Goal: Check status: Check status

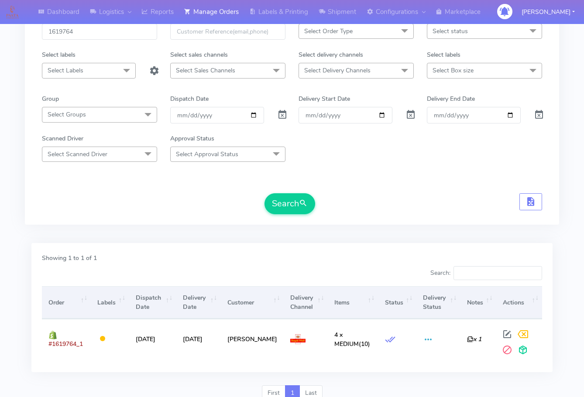
scroll to position [9, 0]
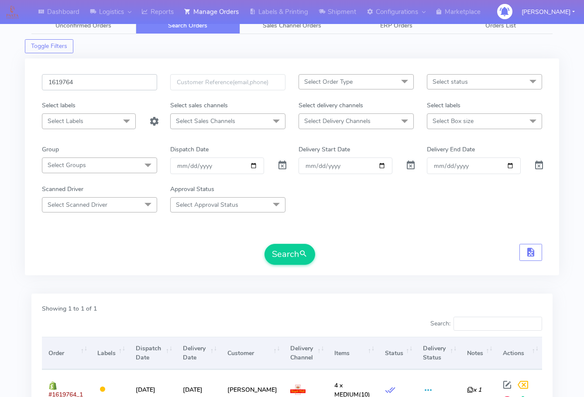
click at [95, 82] on input "1619764" at bounding box center [99, 82] width 115 height 16
paste input "24466"
type input "1624466"
click at [291, 260] on button "Search" at bounding box center [289, 254] width 51 height 21
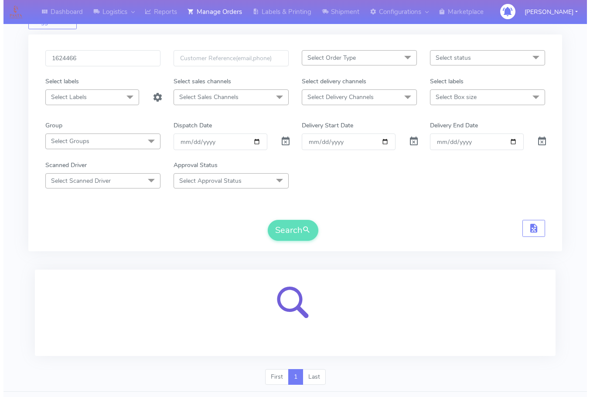
scroll to position [54, 0]
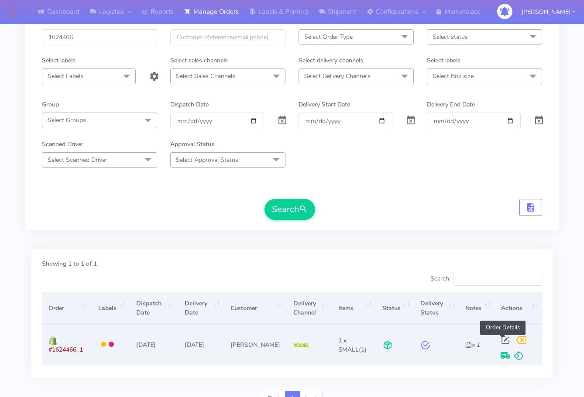
click at [501, 339] on span at bounding box center [505, 342] width 16 height 8
select select "5"
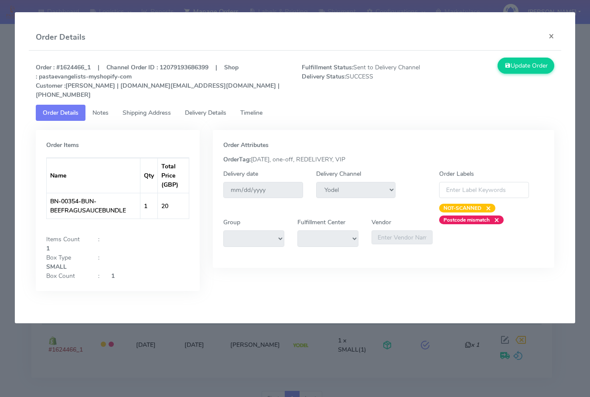
click at [144, 105] on link "Shipping Address" at bounding box center [147, 113] width 62 height 16
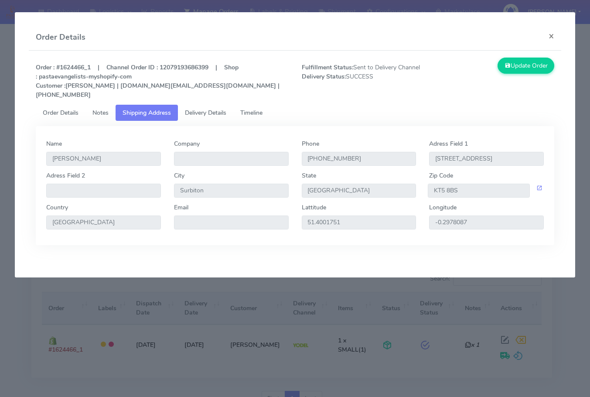
click at [201, 109] on span "Delivery Details" at bounding box center [205, 113] width 41 height 8
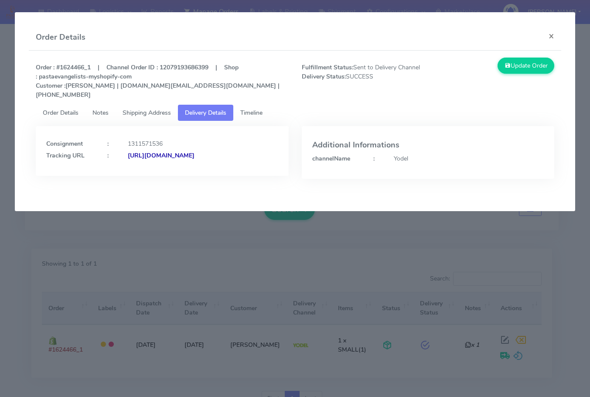
click at [254, 109] on span "Timeline" at bounding box center [251, 113] width 22 height 8
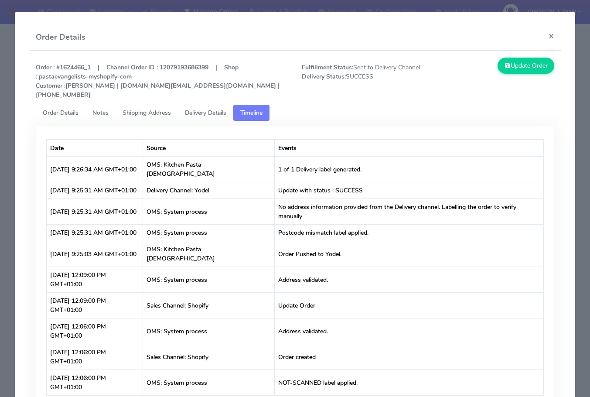
click at [198, 109] on span "Delivery Details" at bounding box center [205, 113] width 41 height 8
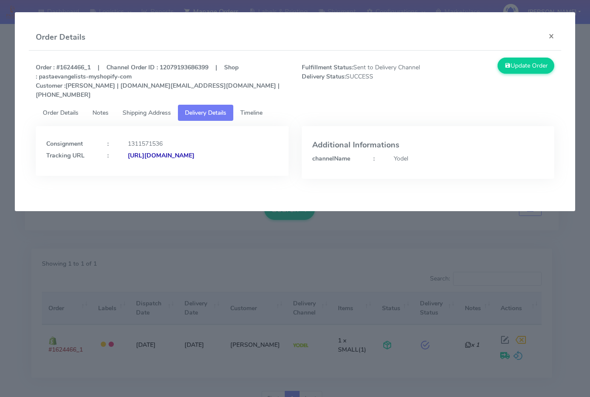
click at [147, 109] on span "Shipping Address" at bounding box center [147, 113] width 48 height 8
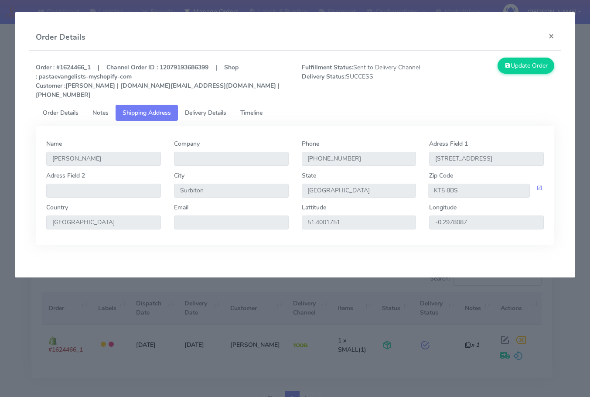
click at [104, 109] on span "Notes" at bounding box center [100, 113] width 16 height 8
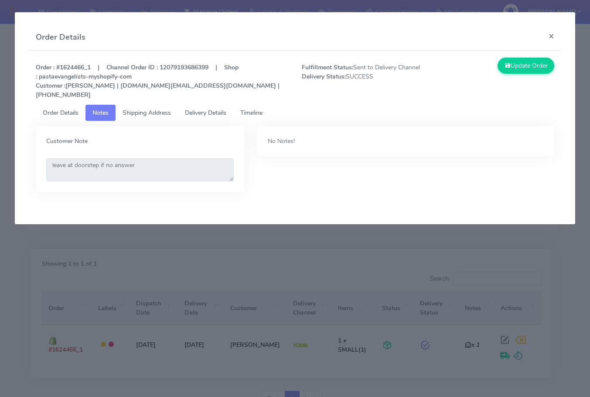
click at [55, 109] on span "Order Details" at bounding box center [61, 113] width 36 height 8
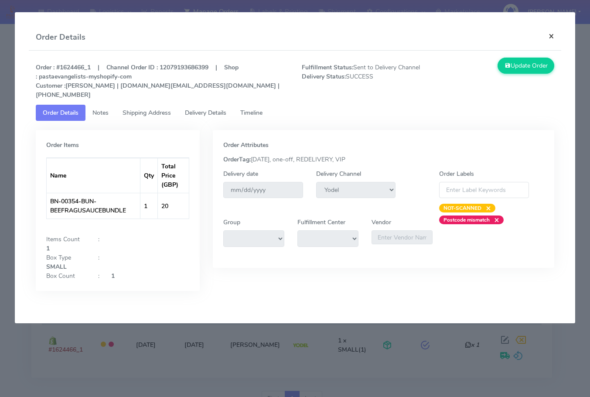
click at [551, 37] on button "×" at bounding box center [552, 35] width 20 height 23
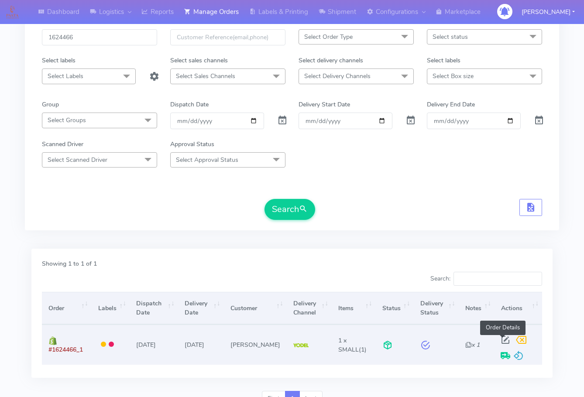
click at [501, 338] on span at bounding box center [505, 342] width 16 height 8
select select "5"
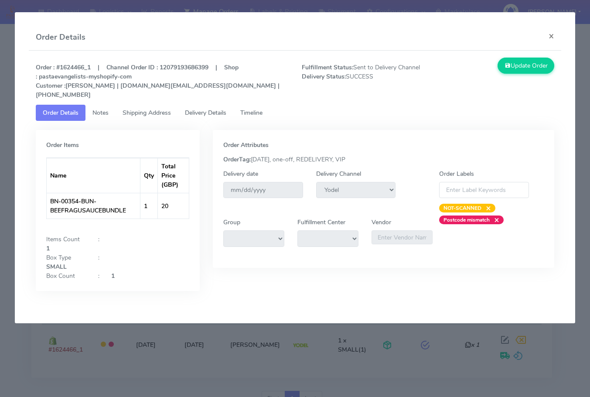
click at [127, 109] on span "Shipping Address" at bounding box center [147, 113] width 48 height 8
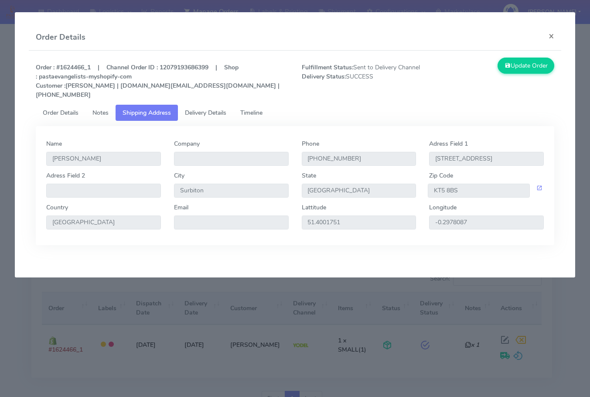
click at [213, 109] on span "Delivery Details" at bounding box center [205, 113] width 41 height 8
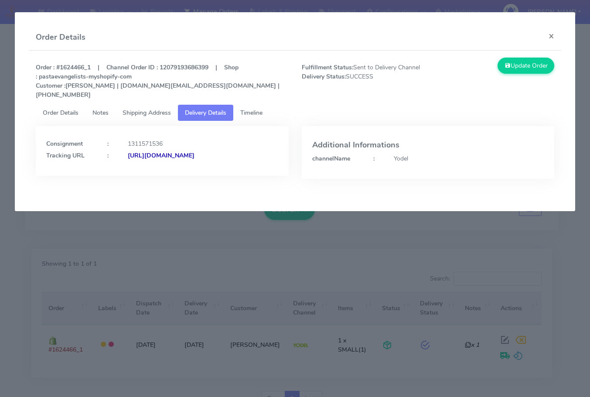
click at [256, 109] on span "Timeline" at bounding box center [251, 113] width 22 height 8
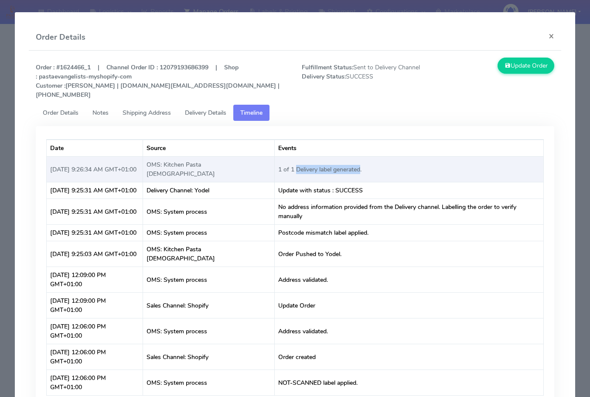
drag, startPoint x: 355, startPoint y: 155, endPoint x: 288, endPoint y: 157, distance: 66.7
click at [288, 157] on td "1 of 1 Delivery label generated." at bounding box center [409, 169] width 269 height 26
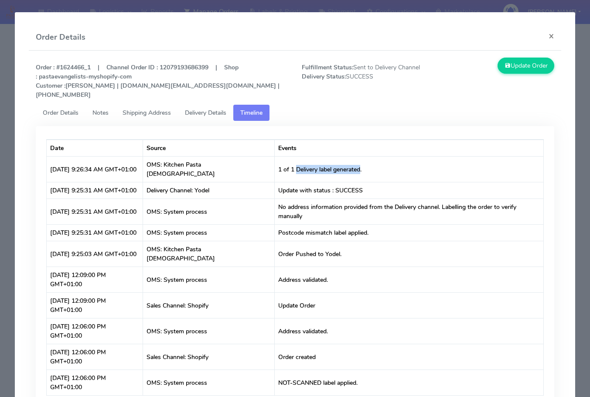
copy td "Delivery label generated"
click at [552, 37] on button "×" at bounding box center [552, 35] width 20 height 23
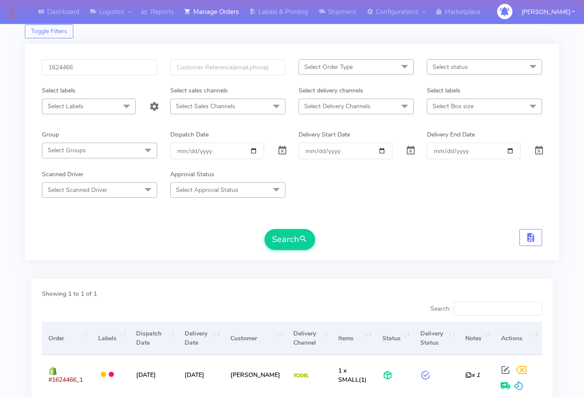
scroll to position [0, 0]
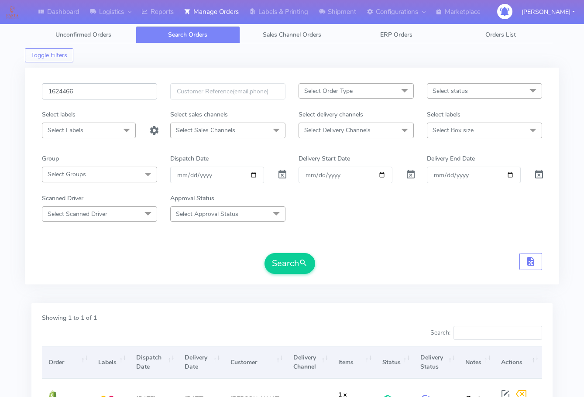
click at [84, 92] on input "1624466" at bounding box center [99, 91] width 115 height 16
paste input "5101"
click at [264, 253] on button "Search" at bounding box center [289, 263] width 51 height 21
paste input "2055"
type input "1622055"
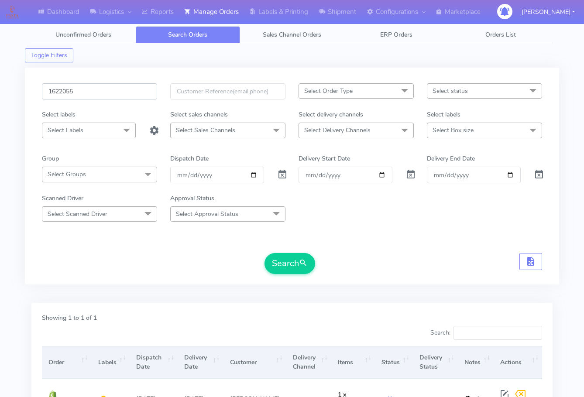
click at [264, 253] on button "Search" at bounding box center [289, 263] width 51 height 21
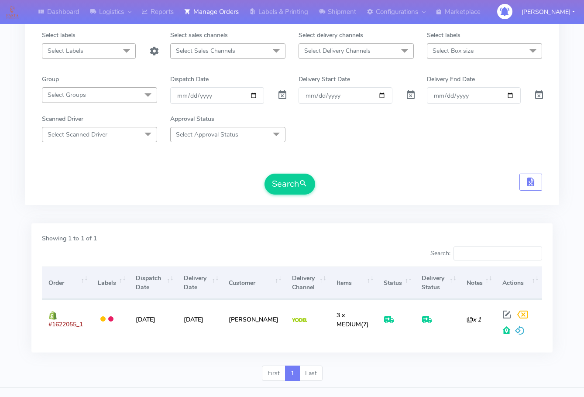
scroll to position [96, 0]
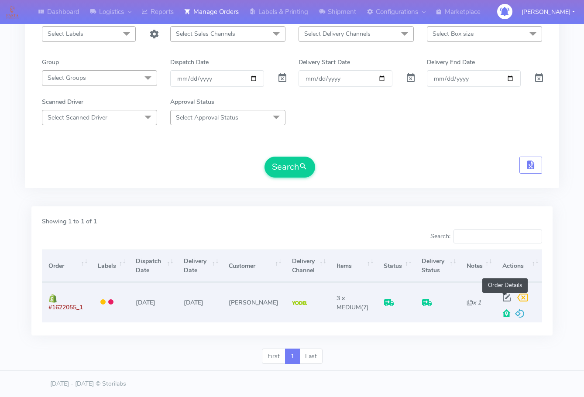
click at [505, 297] on span at bounding box center [507, 299] width 16 height 8
select select "5"
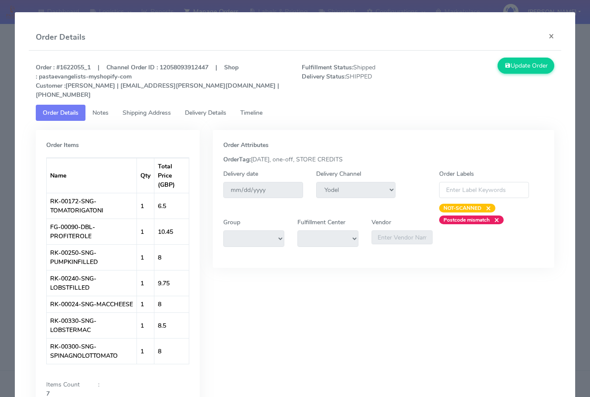
click at [108, 114] on span "Notes" at bounding box center [100, 113] width 16 height 8
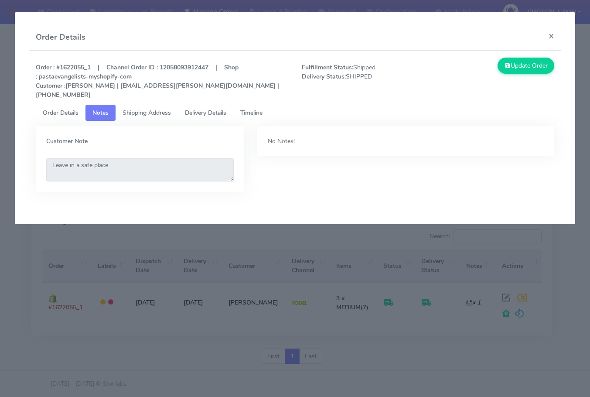
click at [149, 121] on div "Customer Note Leave in a safe place No Notes!" at bounding box center [295, 163] width 532 height 84
click at [148, 109] on span "Shipping Address" at bounding box center [147, 113] width 48 height 8
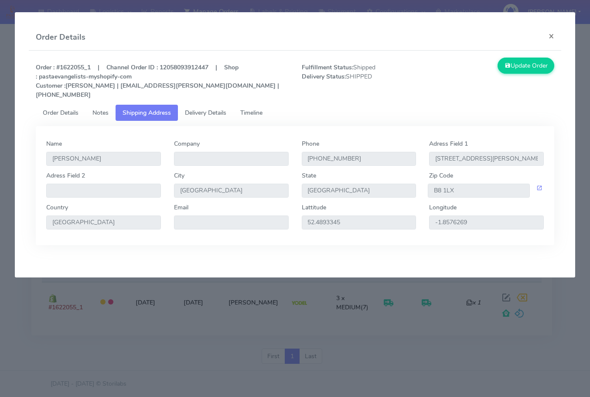
click at [208, 109] on span "Delivery Details" at bounding box center [205, 113] width 41 height 8
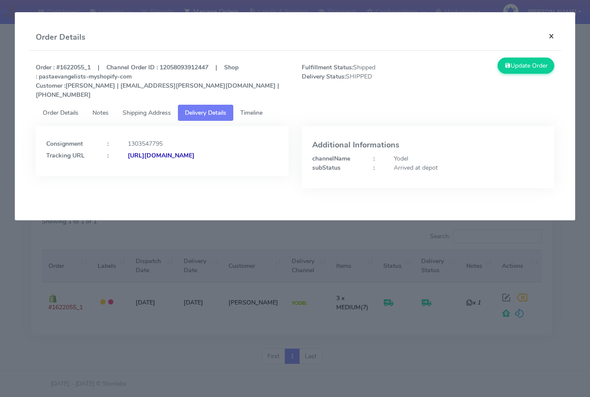
click at [547, 35] on button "×" at bounding box center [552, 35] width 20 height 23
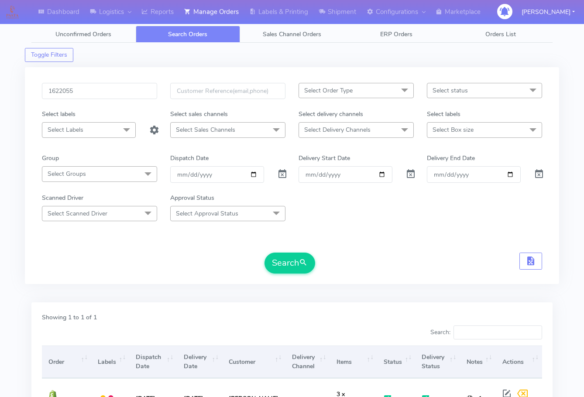
scroll to position [0, 0]
click at [93, 94] on input "1622055" at bounding box center [99, 91] width 115 height 16
paste input "1563"
drag, startPoint x: 284, startPoint y: 260, endPoint x: 264, endPoint y: 224, distance: 41.0
click at [284, 259] on button "Search" at bounding box center [289, 263] width 51 height 21
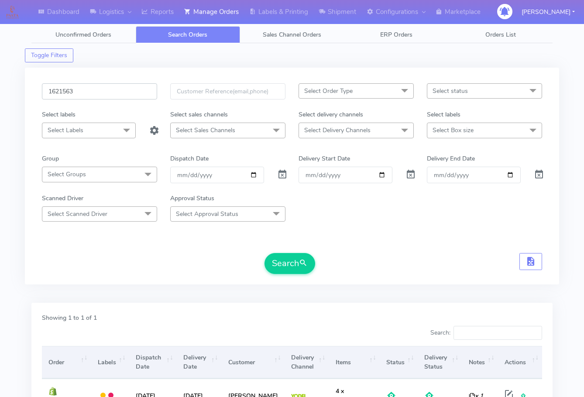
drag, startPoint x: 99, startPoint y: 90, endPoint x: 125, endPoint y: 120, distance: 39.3
click at [99, 90] on input "1621563" at bounding box center [99, 91] width 115 height 16
paste input "0556"
type input "1620556"
click at [288, 264] on button "Search" at bounding box center [289, 263] width 51 height 21
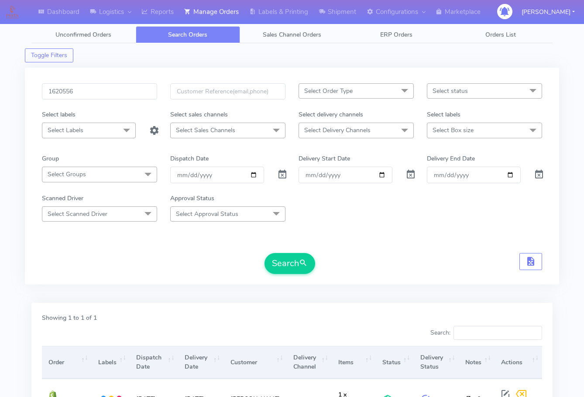
click at [43, 288] on div "1620556 Select Order Type Select All MEALS ATAVI One Off Pasta Club Gift Kit Ev…" at bounding box center [292, 179] width 534 height 235
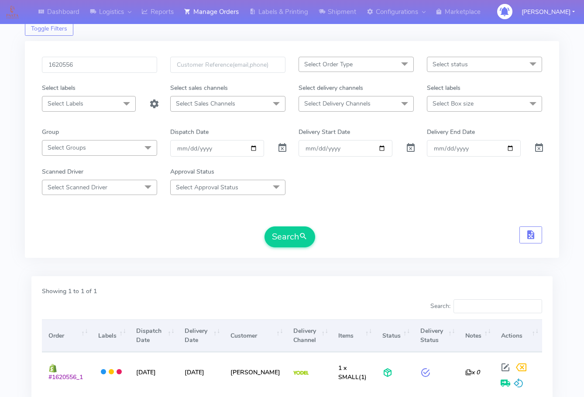
scroll to position [96, 0]
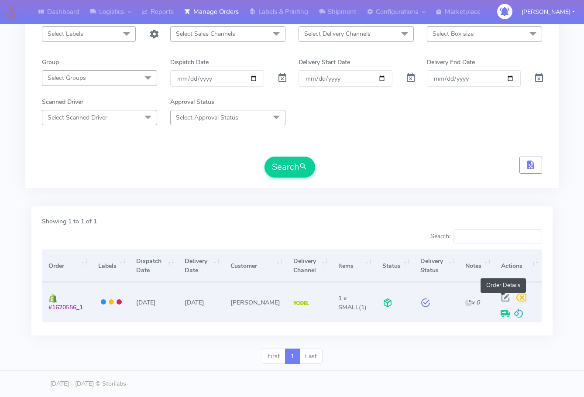
click at [506, 297] on span at bounding box center [505, 299] width 16 height 8
select select "5"
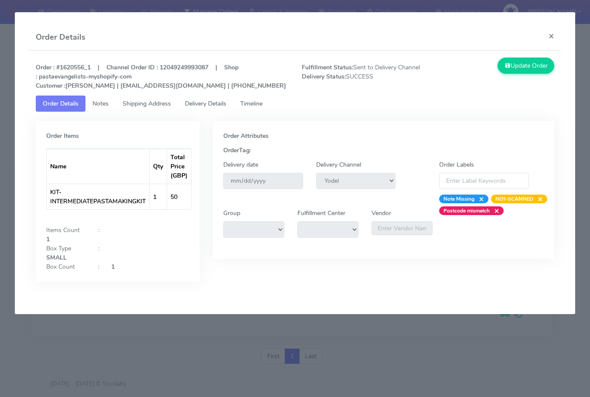
click at [154, 107] on span "Shipping Address" at bounding box center [147, 103] width 48 height 8
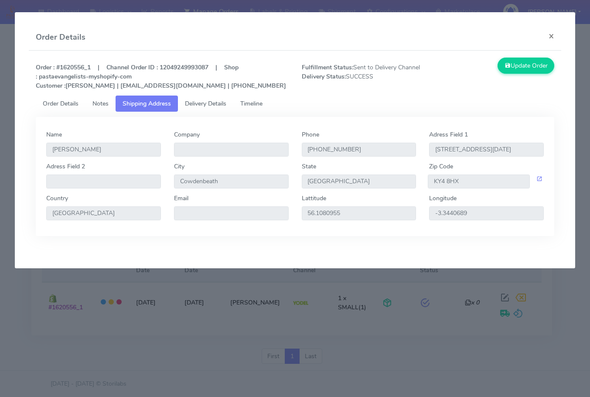
click at [210, 101] on span "Delivery Details" at bounding box center [205, 103] width 41 height 8
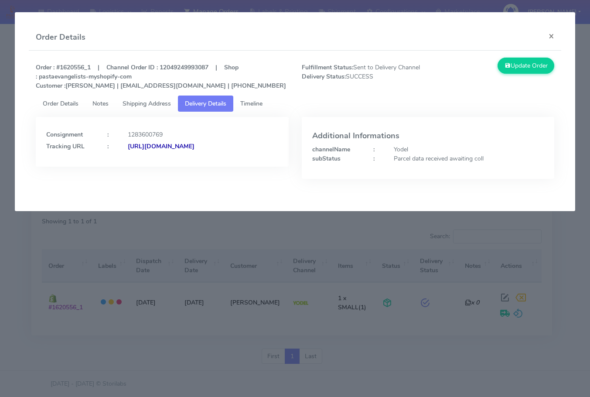
click at [255, 105] on span "Timeline" at bounding box center [251, 103] width 22 height 8
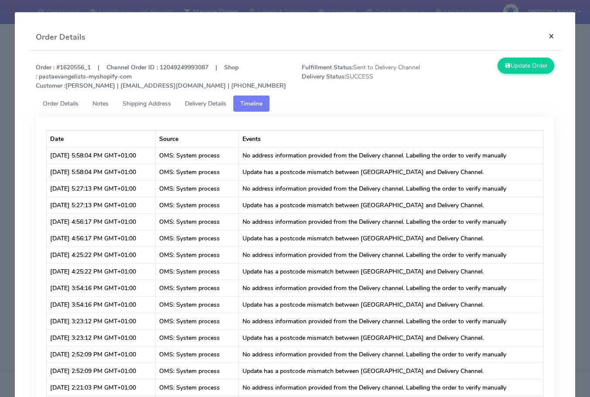
click at [552, 39] on button "×" at bounding box center [552, 35] width 20 height 23
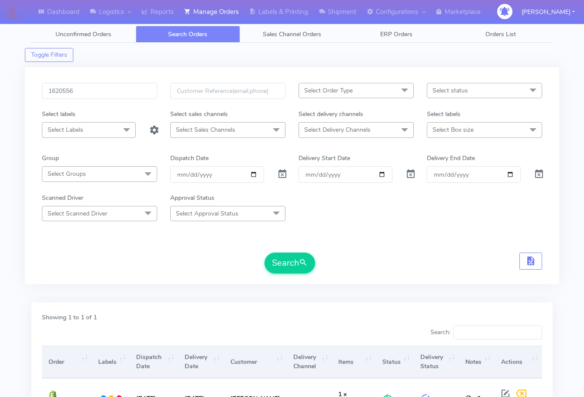
scroll to position [0, 0]
click at [90, 96] on input "1620556" at bounding box center [99, 91] width 115 height 16
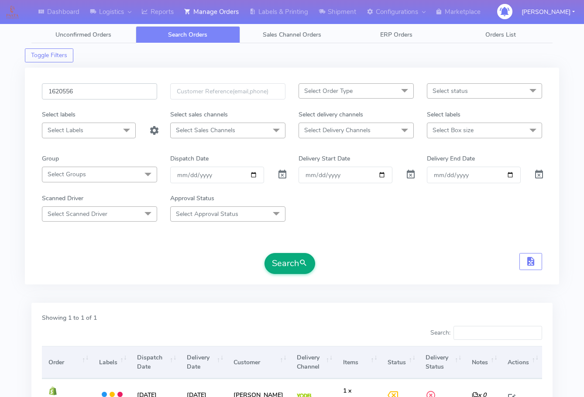
paste input "2055"
type input "1622055"
click at [296, 261] on button "Search" at bounding box center [289, 263] width 51 height 21
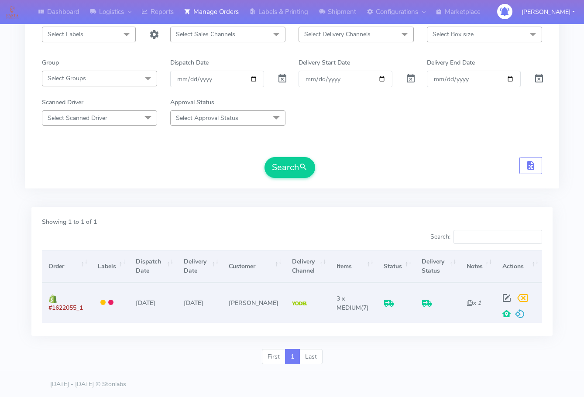
scroll to position [96, 0]
click at [505, 295] on span at bounding box center [507, 299] width 16 height 8
select select "5"
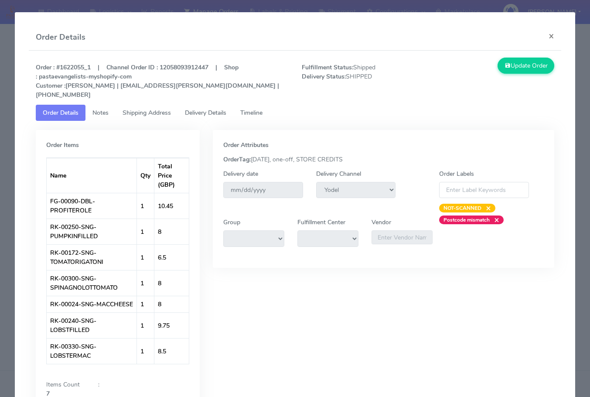
drag, startPoint x: 106, startPoint y: 108, endPoint x: 123, endPoint y: 109, distance: 17.0
click at [106, 108] on link "Notes" at bounding box center [100, 113] width 30 height 16
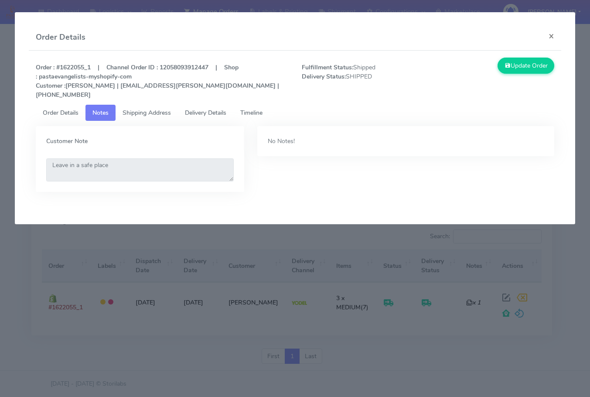
click at [152, 109] on link "Shipping Address" at bounding box center [147, 113] width 62 height 16
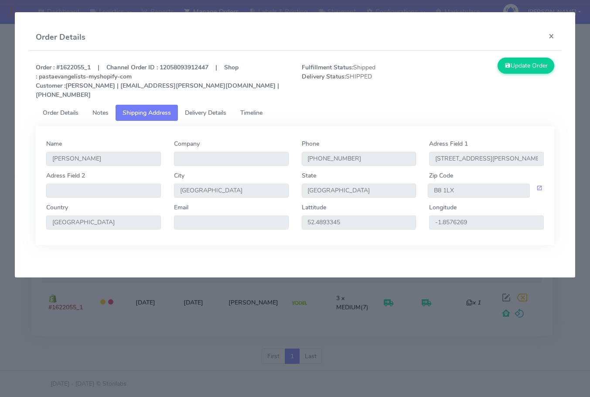
click at [215, 109] on span "Delivery Details" at bounding box center [205, 113] width 41 height 8
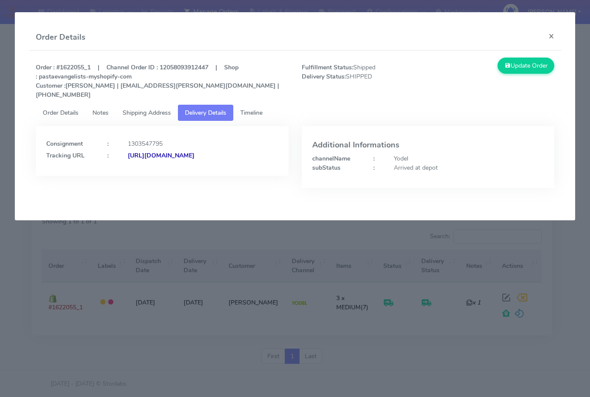
drag, startPoint x: 236, startPoint y: 165, endPoint x: 140, endPoint y: 173, distance: 96.3
click at [140, 173] on div "Consignment : 1303547795 Tracking URL : [URL][DOMAIN_NAME]" at bounding box center [162, 151] width 253 height 50
copy strong "JJD0002249960898887"
click at [555, 38] on button "×" at bounding box center [552, 35] width 20 height 23
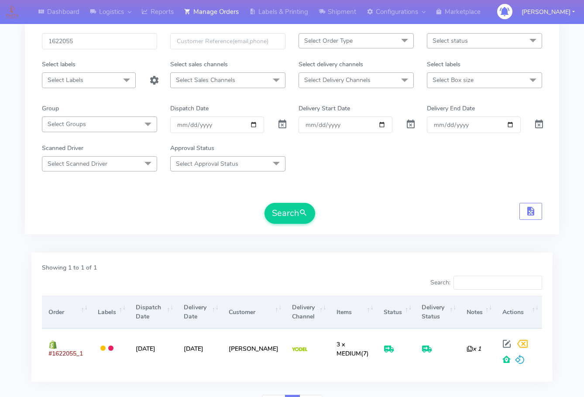
scroll to position [0, 0]
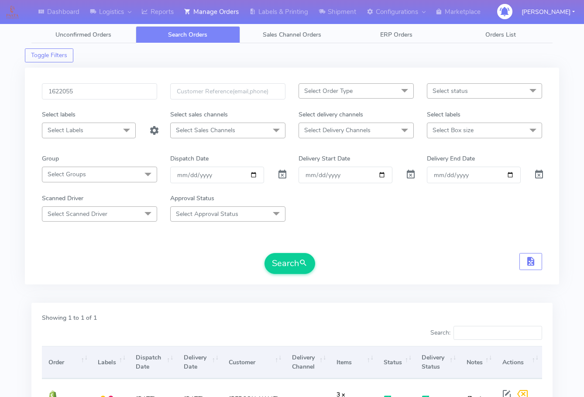
click at [106, 79] on div "1622055 Select Order Type Select All MEALS ATAVI One Off Pasta Club Gift Kit Ev…" at bounding box center [292, 176] width 534 height 217
click at [105, 96] on input "1622055" at bounding box center [99, 91] width 115 height 16
paste input "093"
type input "1620935"
click at [306, 262] on span "submit" at bounding box center [303, 263] width 9 height 12
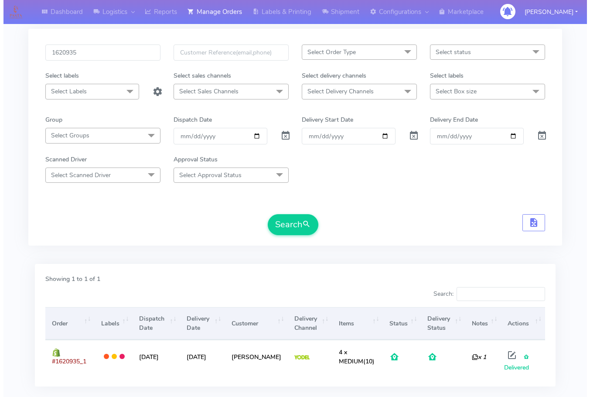
scroll to position [90, 0]
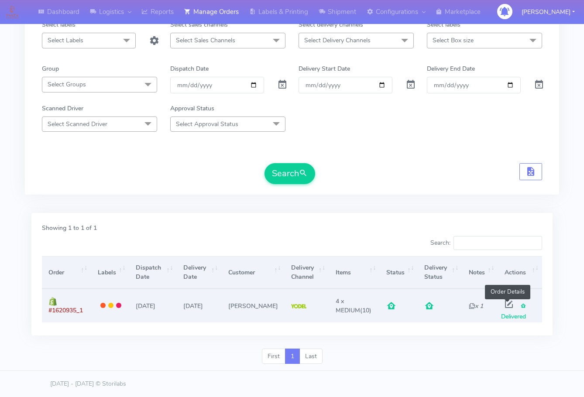
click at [506, 303] on span at bounding box center [509, 306] width 16 height 8
select select "5"
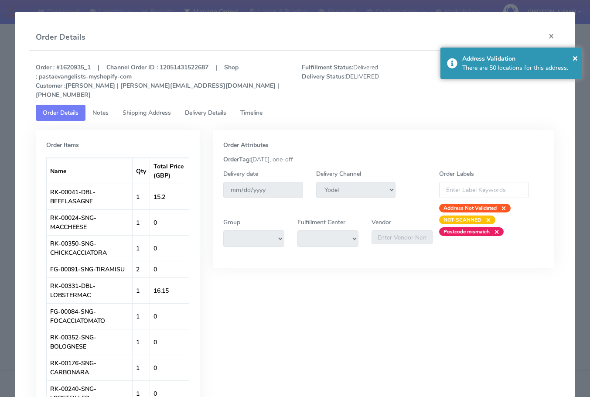
click at [105, 109] on link "Notes" at bounding box center [100, 113] width 30 height 16
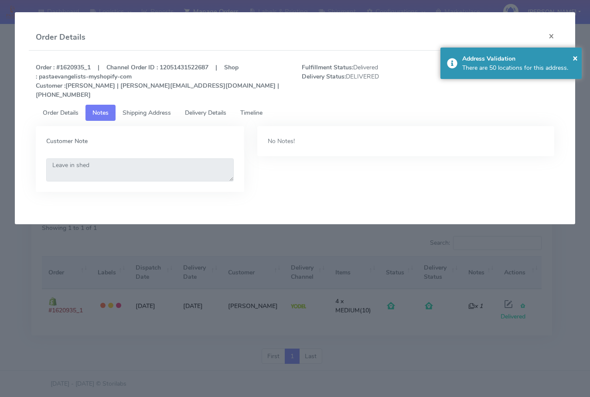
drag, startPoint x: 149, startPoint y: 106, endPoint x: 195, endPoint y: 105, distance: 46.2
click at [150, 109] on span "Shipping Address" at bounding box center [147, 113] width 48 height 8
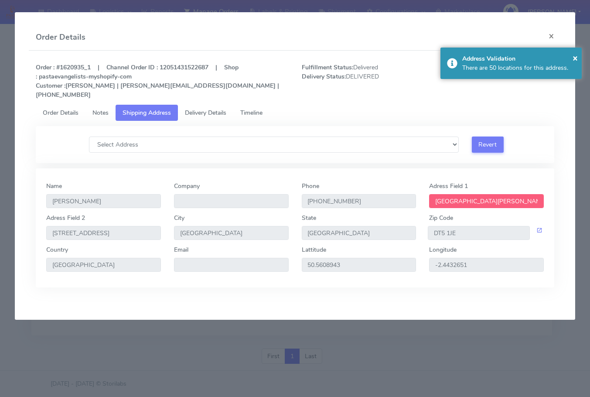
click at [198, 109] on span "Delivery Details" at bounding box center [205, 113] width 41 height 8
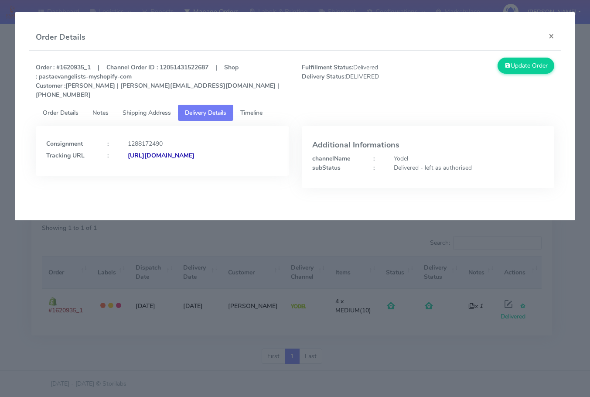
drag, startPoint x: 251, startPoint y: 163, endPoint x: 141, endPoint y: 192, distance: 113.6
click at [141, 192] on div "Order : #1620935_1 | Channel Order ID : 12051431522687 | Shop : pastaevangelist…" at bounding box center [295, 129] width 533 height 157
copy strong "JJD0002249960893601"
